Goal: Transaction & Acquisition: Obtain resource

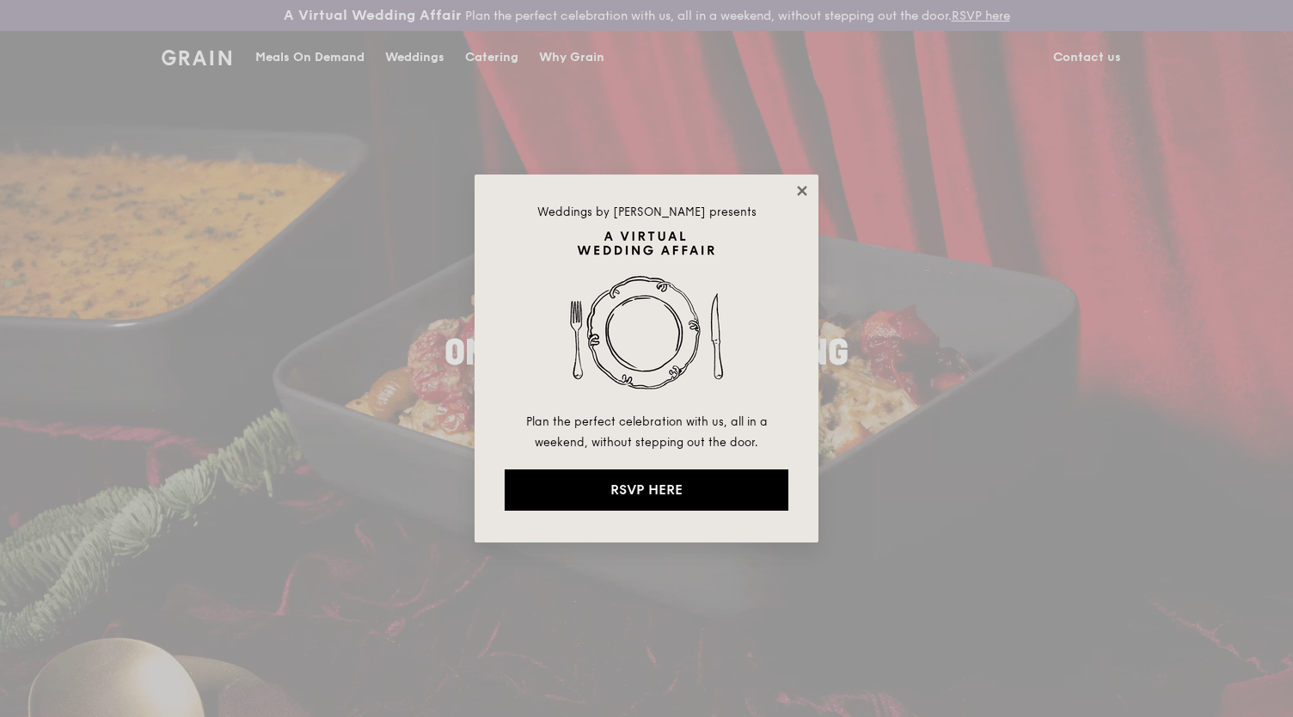
click at [807, 185] on icon at bounding box center [801, 190] width 15 height 15
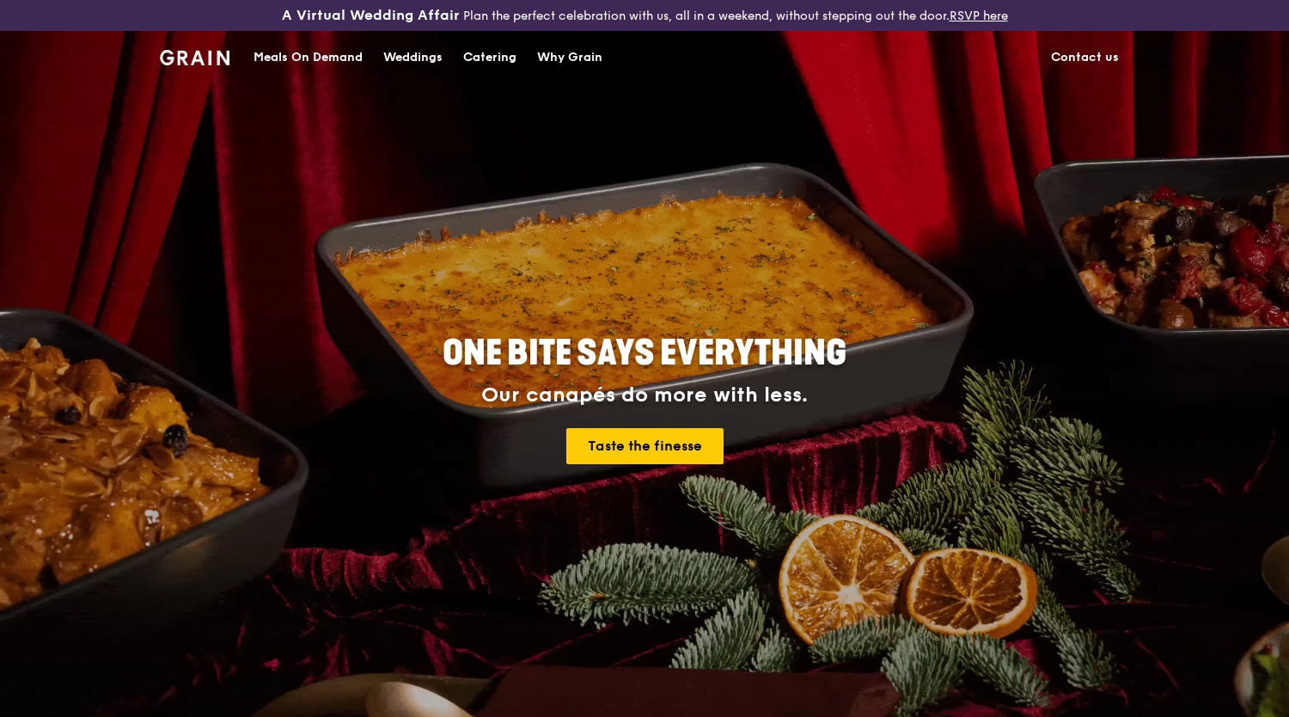
click at [200, 68] on h1 "Grain logo" at bounding box center [195, 56] width 70 height 52
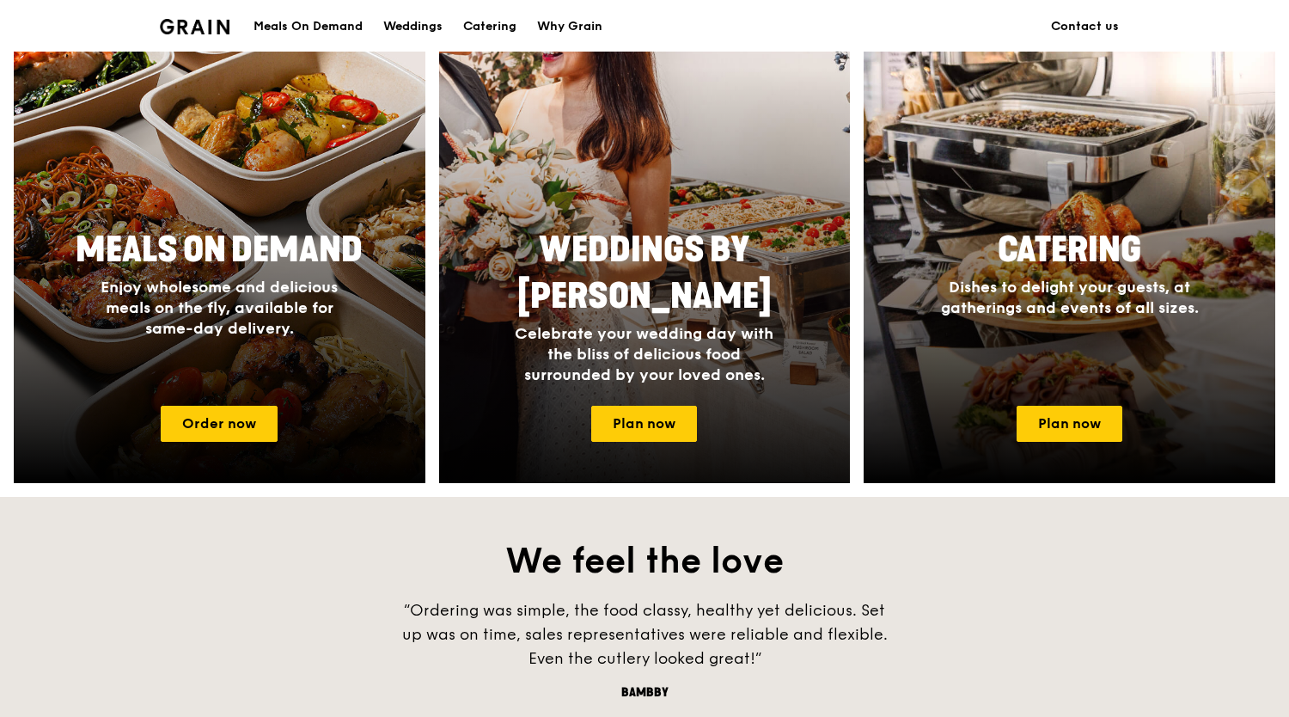
scroll to position [688, 0]
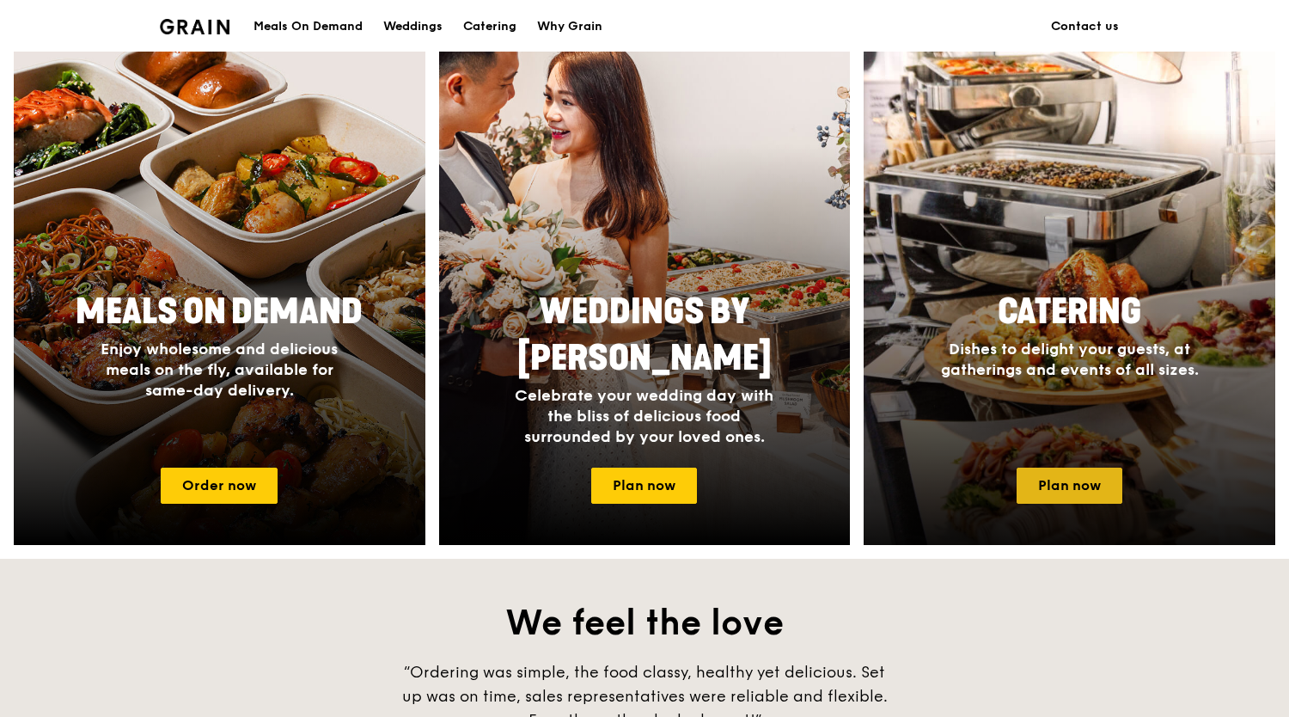
click at [1085, 481] on link "Plan now" at bounding box center [1070, 486] width 106 height 36
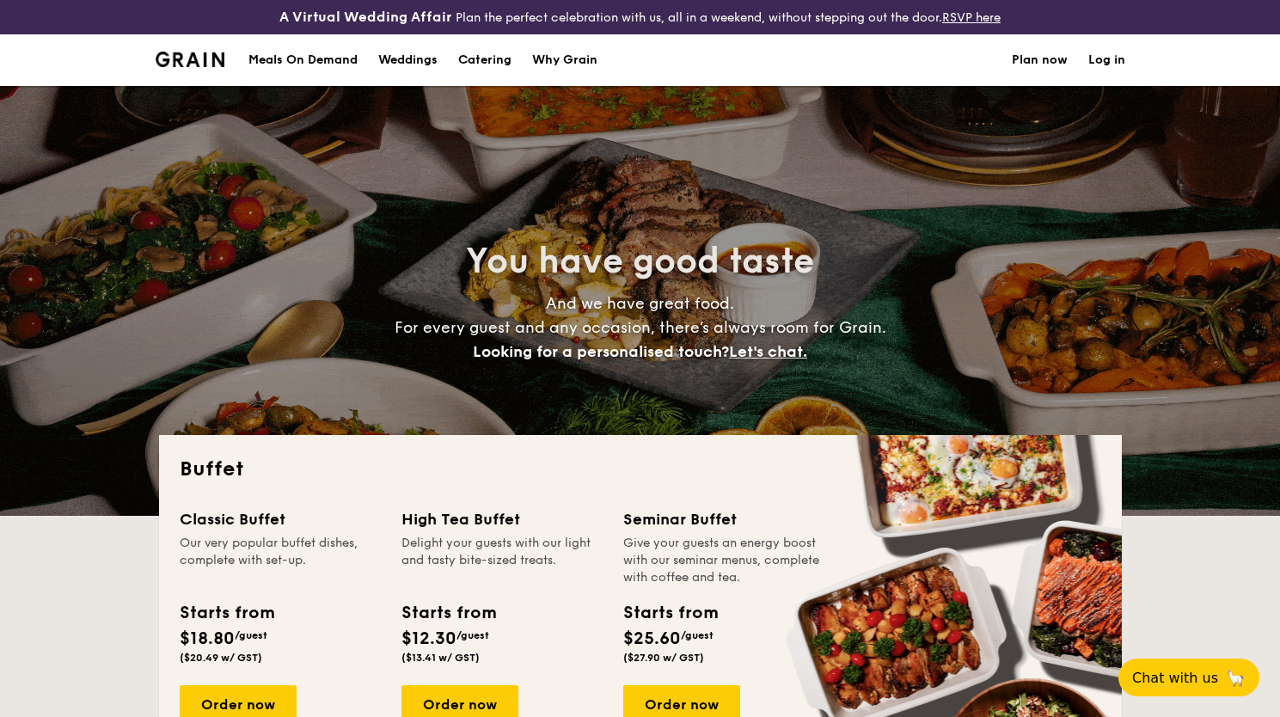
select select
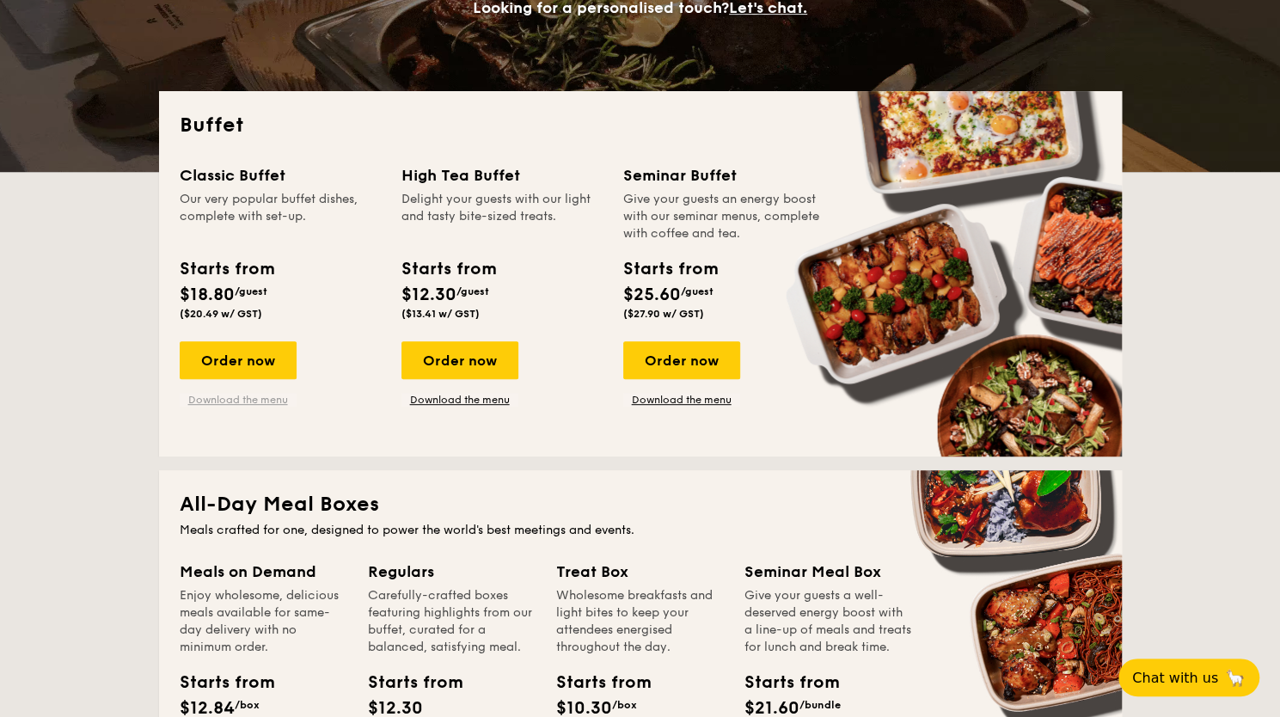
click at [274, 404] on link "Download the menu" at bounding box center [238, 400] width 117 height 14
